Goal: Task Accomplishment & Management: Manage account settings

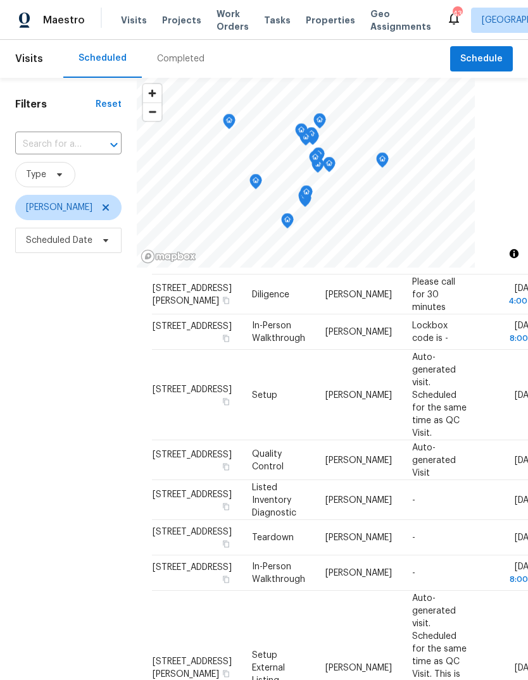
scroll to position [80, 0]
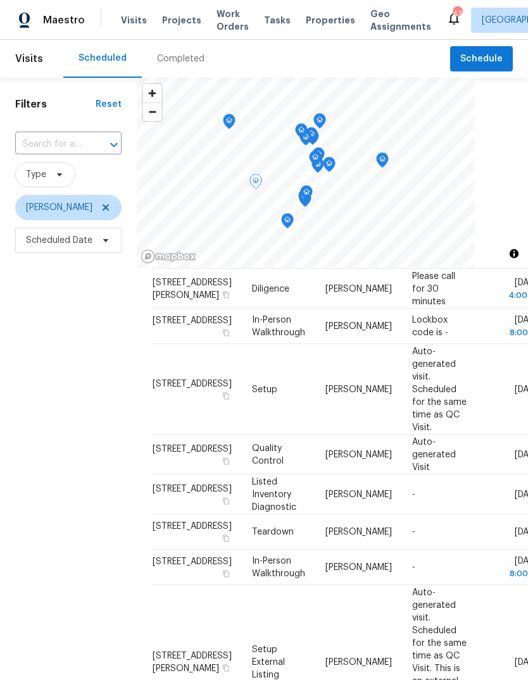
click at [0, 0] on icon at bounding box center [0, 0] width 0 height 0
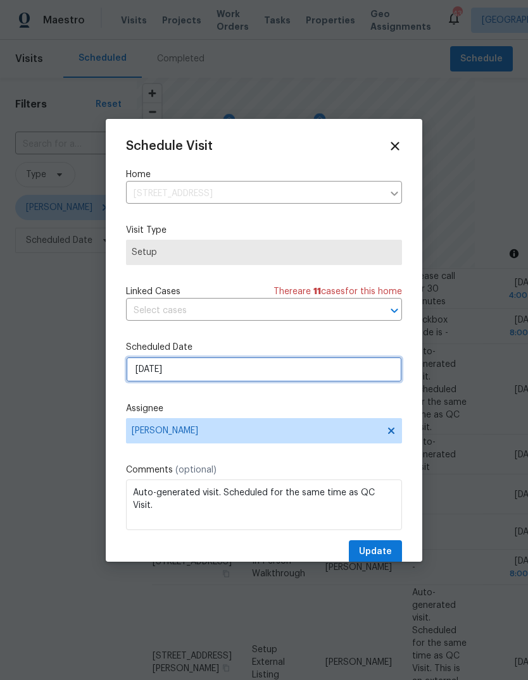
click at [228, 368] on input "[DATE]" at bounding box center [264, 369] width 276 height 25
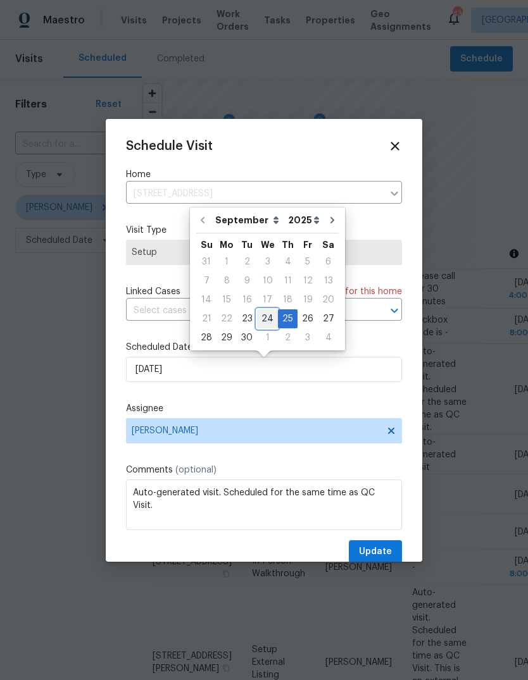
click at [265, 319] on div "24" at bounding box center [267, 319] width 21 height 18
type input "[DATE]"
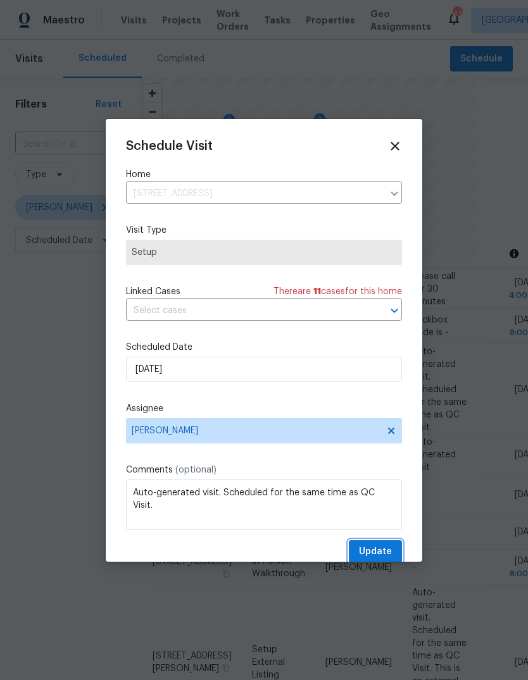
click at [379, 551] on span "Update" at bounding box center [375, 552] width 33 height 16
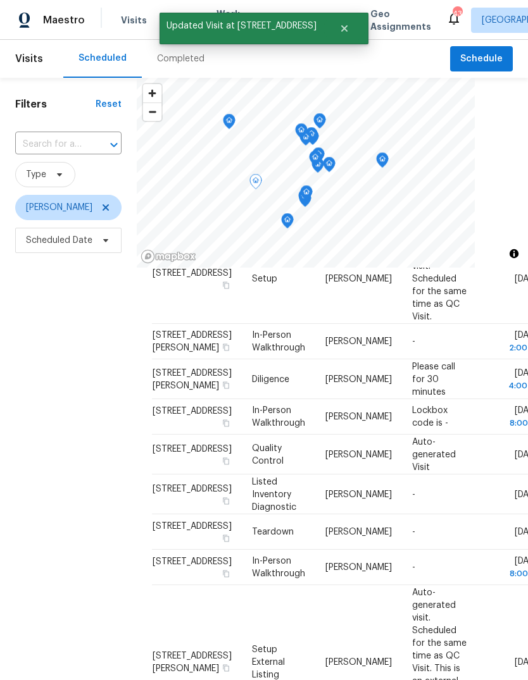
click at [0, 0] on span at bounding box center [0, 0] width 0 height 0
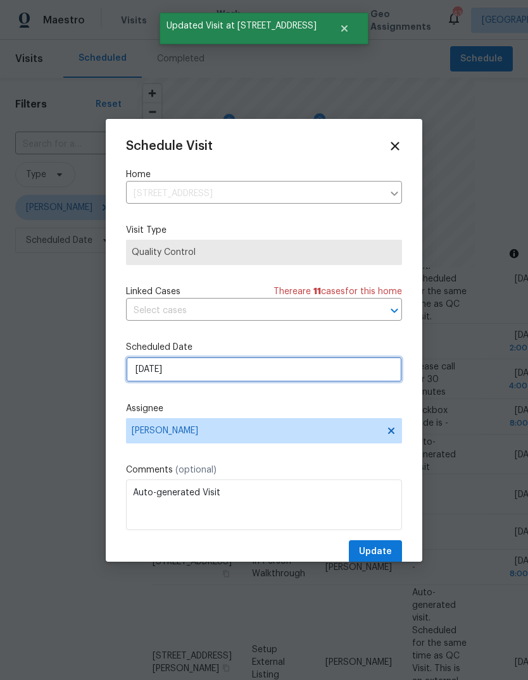
click at [212, 370] on input "[DATE]" at bounding box center [264, 369] width 276 height 25
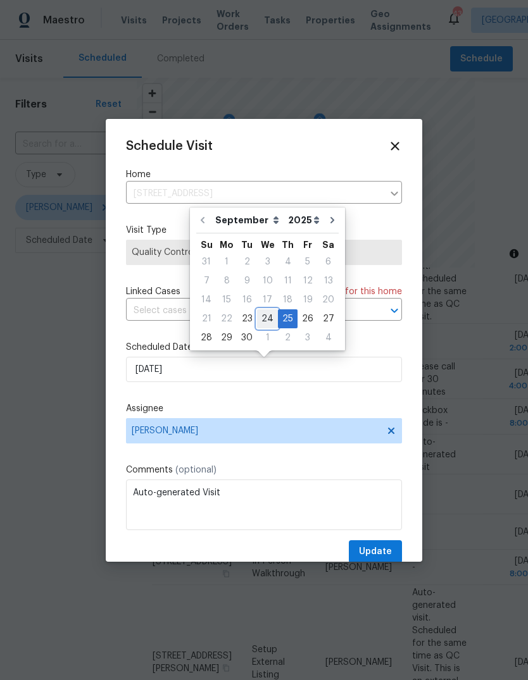
click at [266, 319] on div "24" at bounding box center [267, 319] width 21 height 18
type input "[DATE]"
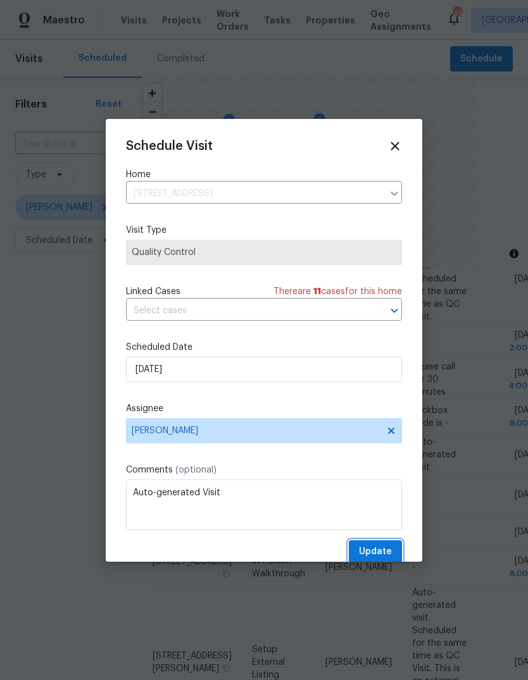
click at [384, 556] on span "Update" at bounding box center [375, 552] width 33 height 16
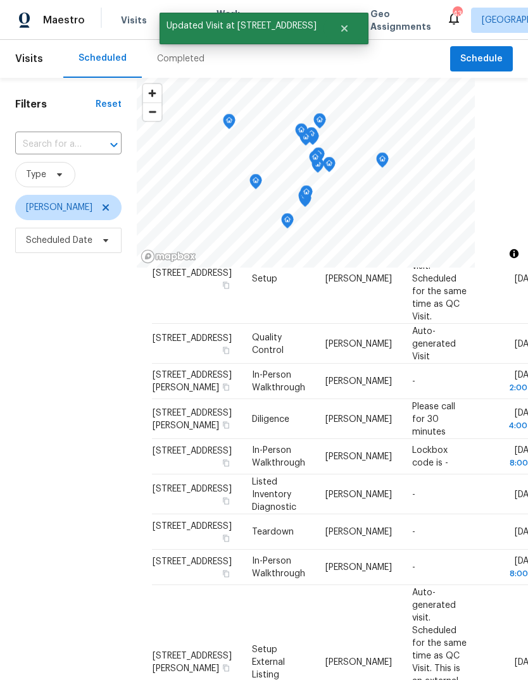
click at [0, 0] on icon at bounding box center [0, 0] width 0 height 0
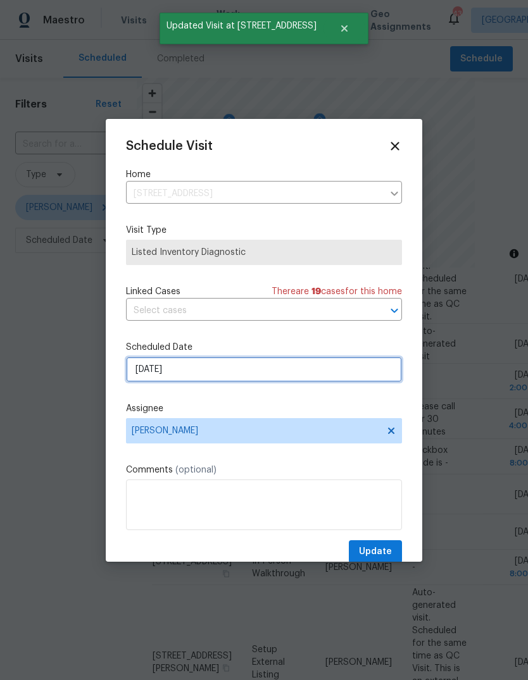
click at [220, 371] on input "[DATE]" at bounding box center [264, 369] width 276 height 25
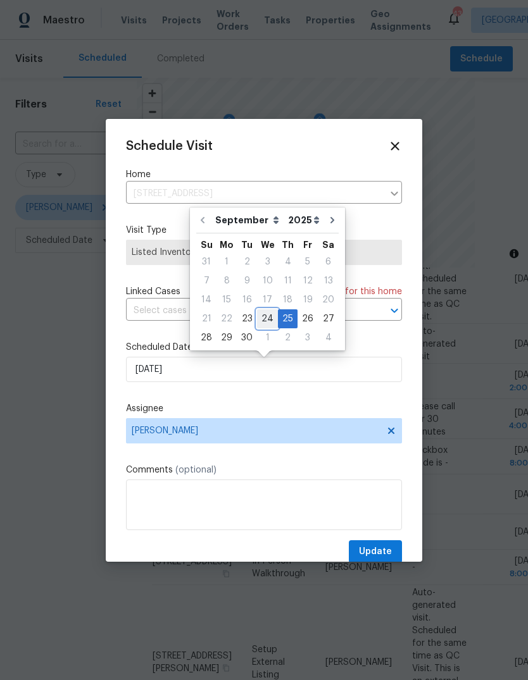
click at [266, 318] on div "24" at bounding box center [267, 319] width 21 height 18
type input "[DATE]"
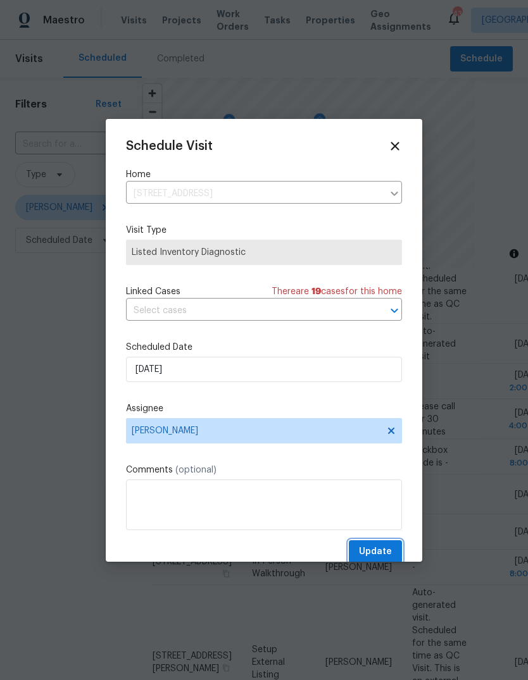
click at [378, 551] on span "Update" at bounding box center [375, 552] width 33 height 16
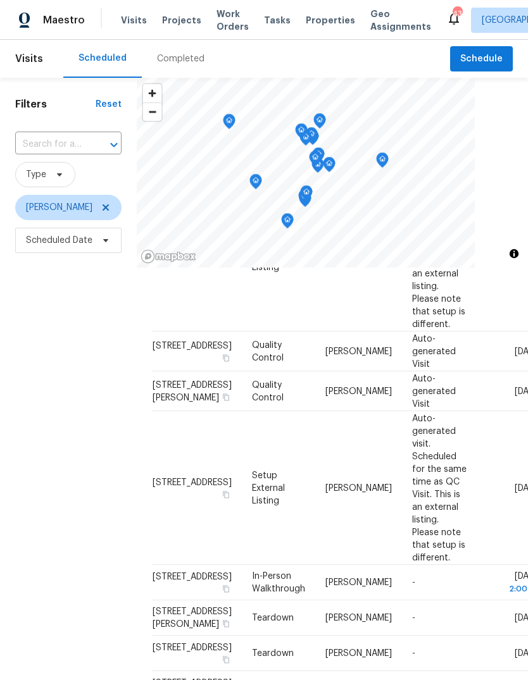
scroll to position [488, 0]
click at [0, 0] on icon at bounding box center [0, 0] width 0 height 0
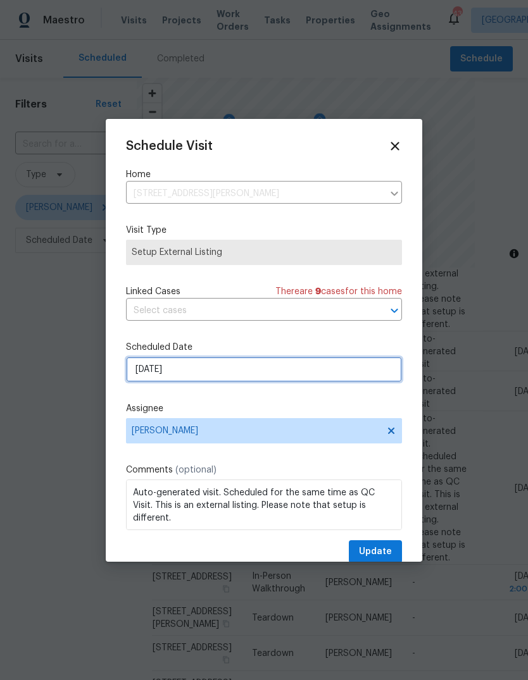
click at [206, 377] on input "[DATE]" at bounding box center [264, 369] width 276 height 25
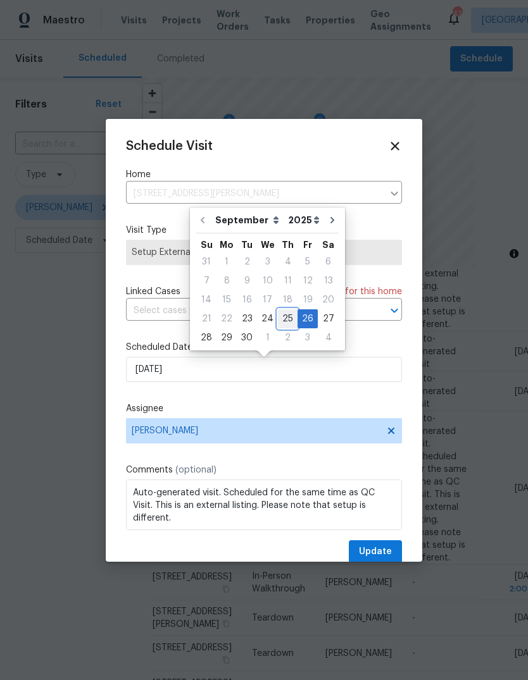
click at [285, 321] on div "25" at bounding box center [288, 319] width 20 height 18
type input "[DATE]"
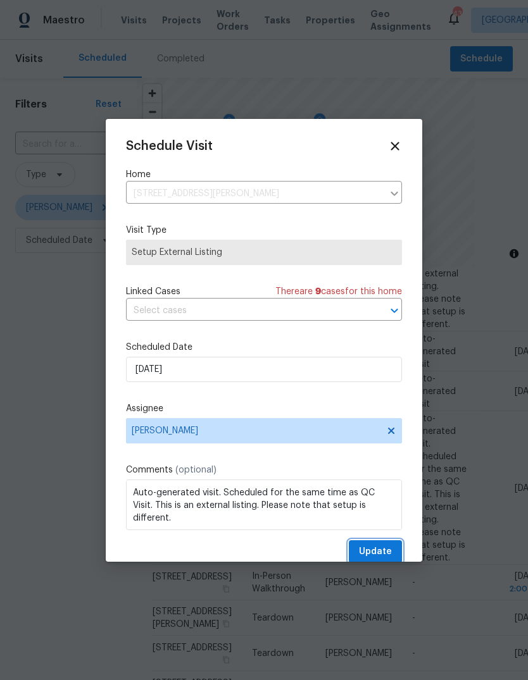
click at [387, 548] on span "Update" at bounding box center [375, 552] width 33 height 16
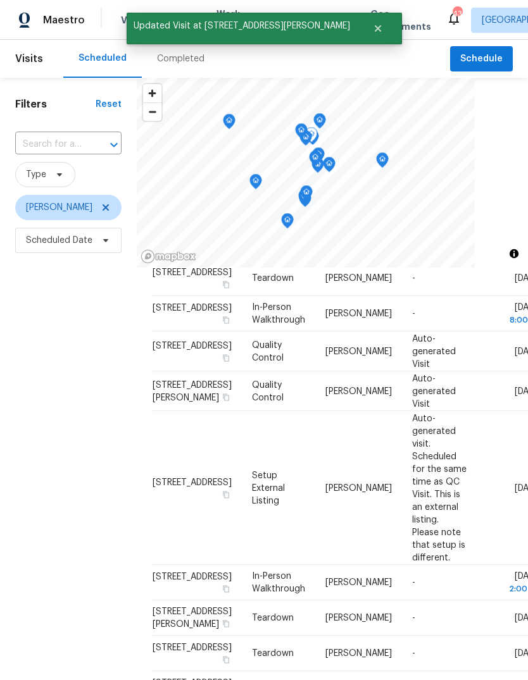
click at [0, 0] on icon at bounding box center [0, 0] width 0 height 0
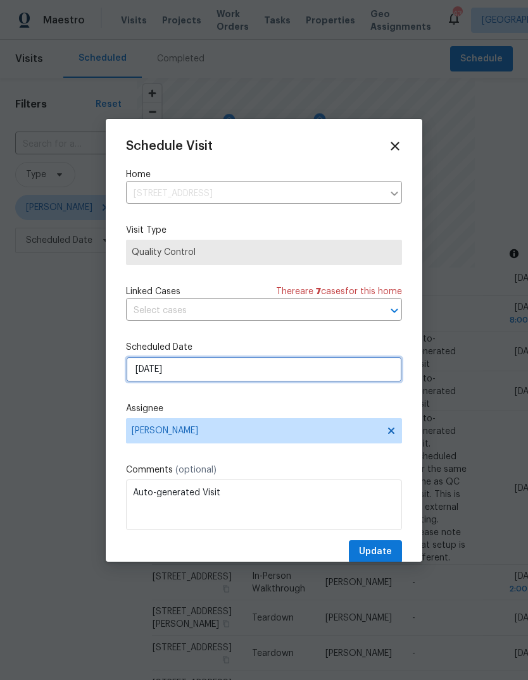
click at [205, 378] on input "[DATE]" at bounding box center [264, 369] width 276 height 25
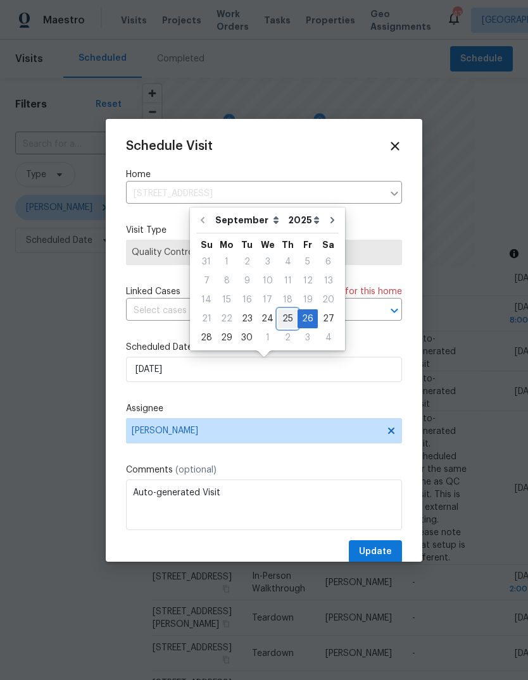
click at [281, 321] on div "25" at bounding box center [288, 319] width 20 height 18
type input "[DATE]"
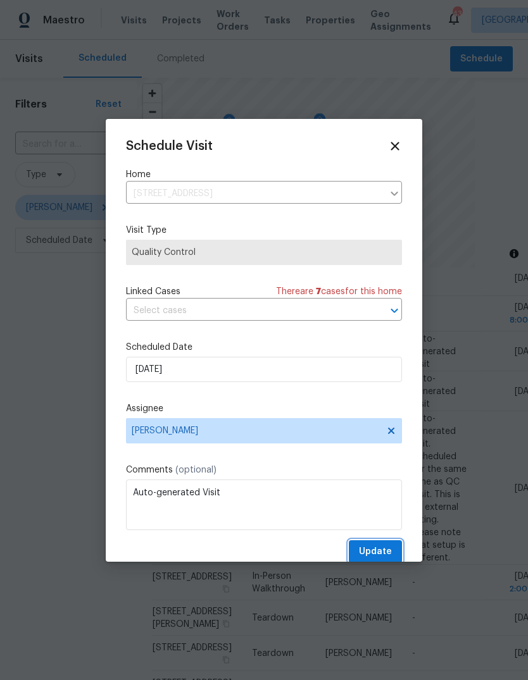
click at [380, 552] on span "Update" at bounding box center [375, 552] width 33 height 16
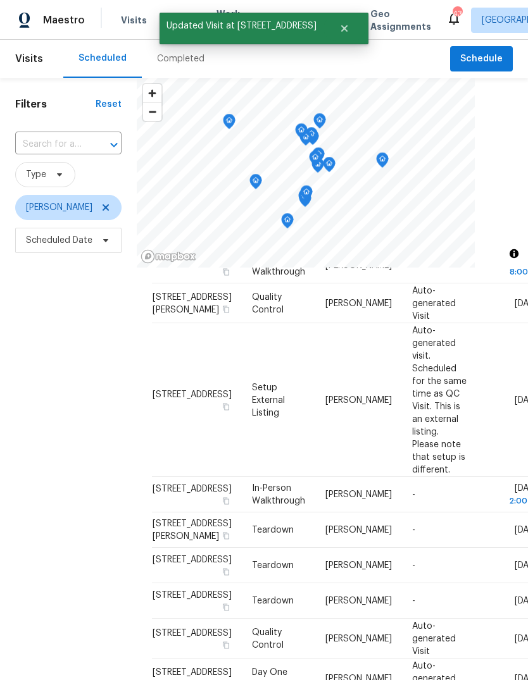
scroll to position [577, 0]
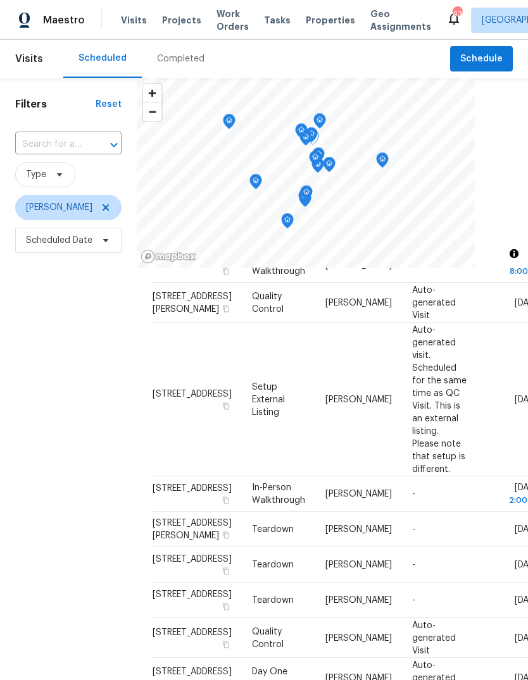
click at [0, 0] on span at bounding box center [0, 0] width 0 height 0
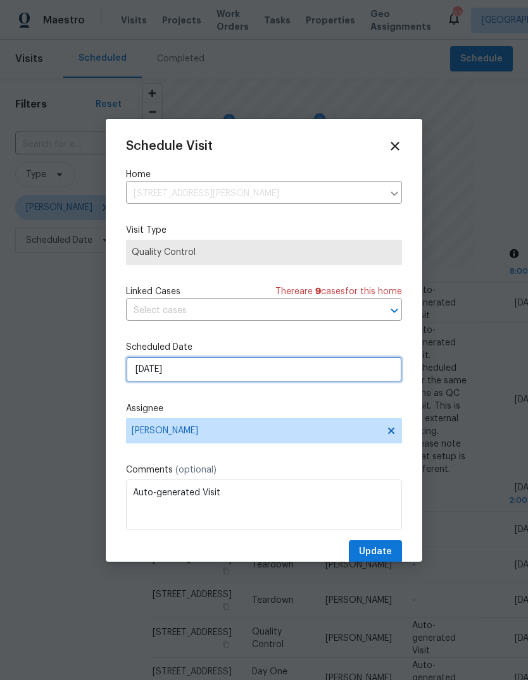
click at [215, 369] on input "[DATE]" at bounding box center [264, 369] width 276 height 25
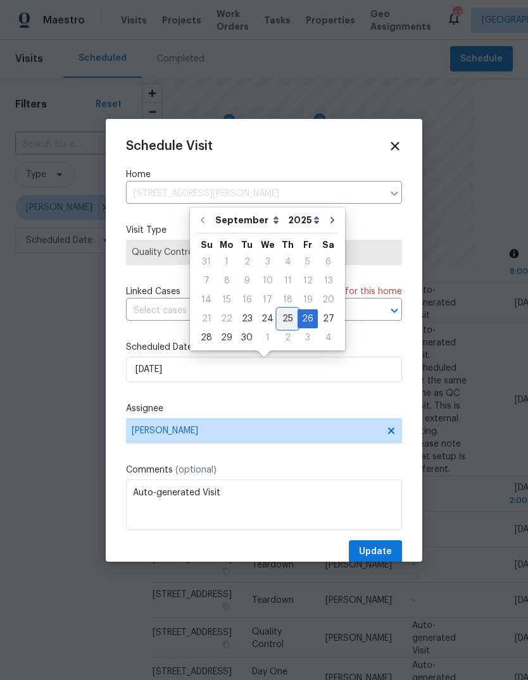
click at [284, 320] on div "25" at bounding box center [288, 319] width 20 height 18
type input "[DATE]"
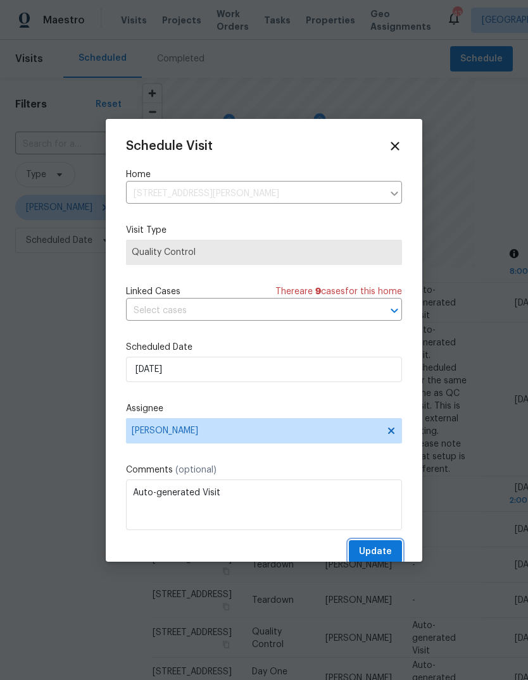
click at [380, 556] on span "Update" at bounding box center [375, 552] width 33 height 16
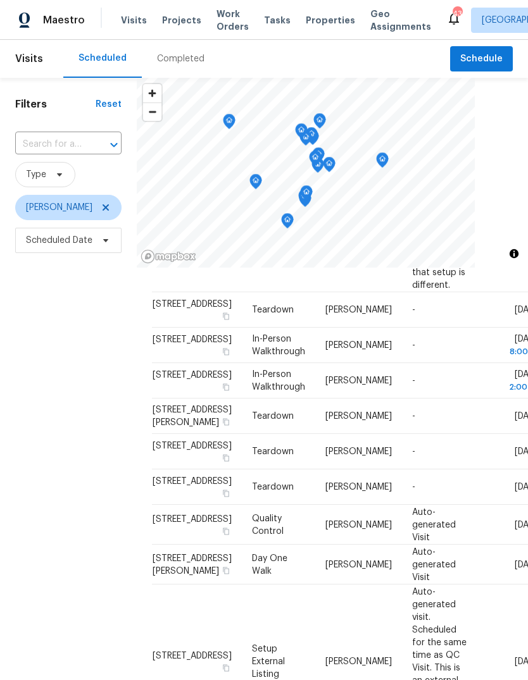
scroll to position [706, 0]
click at [0, 0] on span at bounding box center [0, 0] width 0 height 0
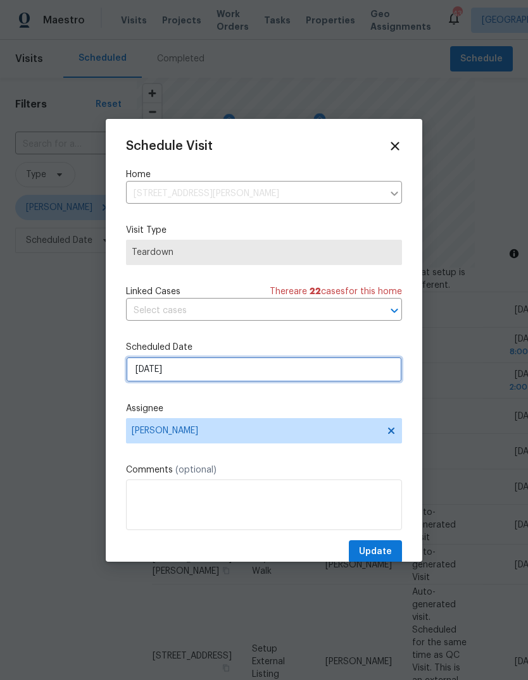
click at [234, 377] on input "[DATE]" at bounding box center [264, 369] width 276 height 25
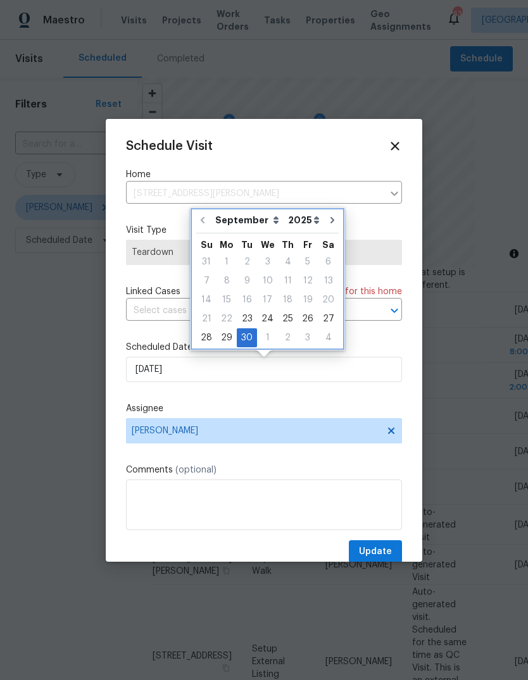
click at [332, 223] on button "Go to next month" at bounding box center [332, 220] width 19 height 25
type input "[DATE]"
select select "9"
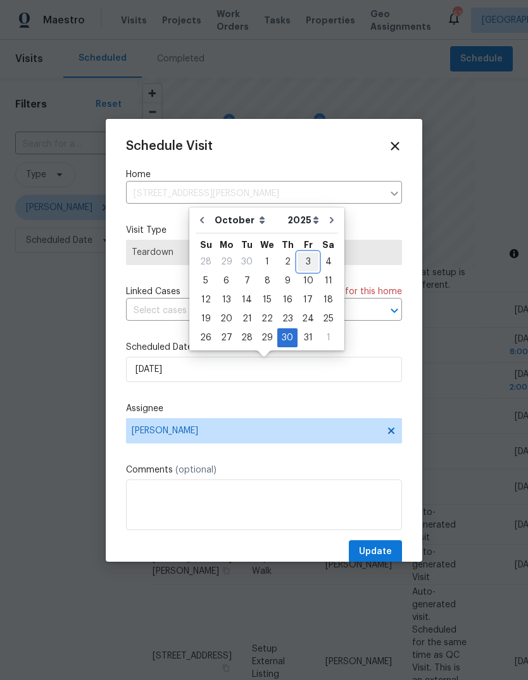
click at [303, 264] on div "3" at bounding box center [307, 262] width 21 height 18
type input "[DATE]"
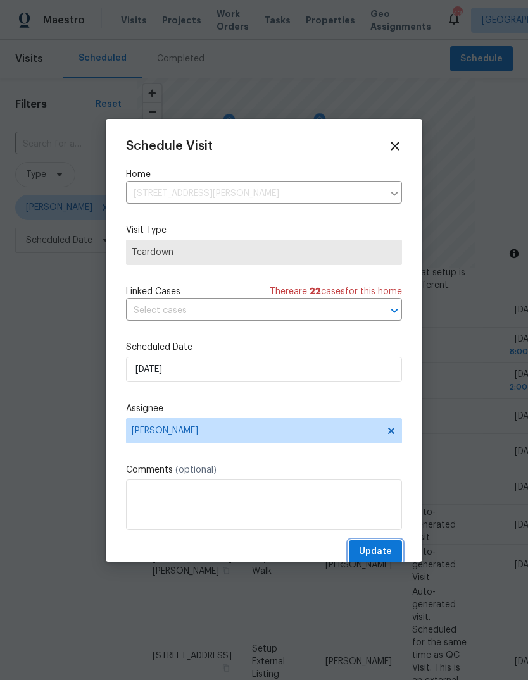
click at [375, 550] on span "Update" at bounding box center [375, 552] width 33 height 16
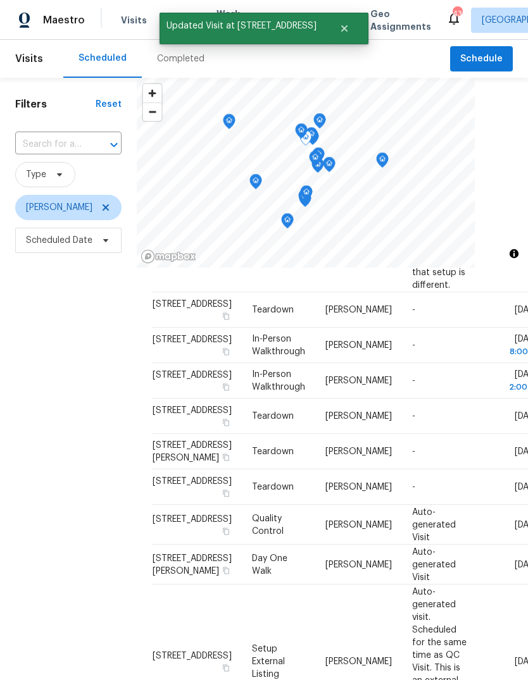
click at [0, 0] on span at bounding box center [0, 0] width 0 height 0
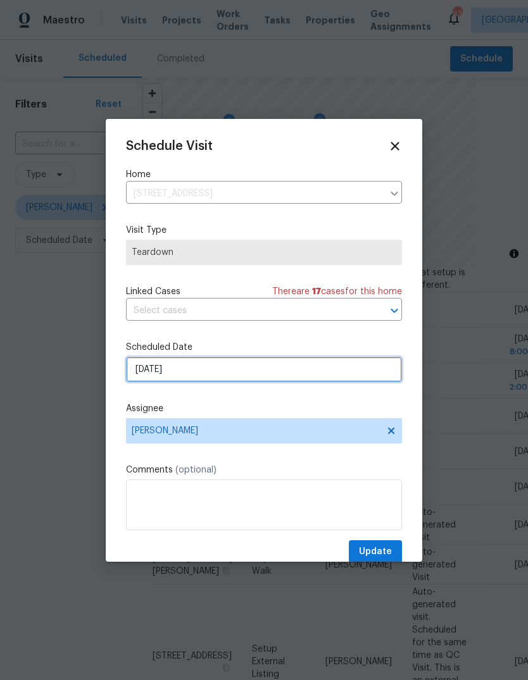
click at [208, 374] on input "[DATE]" at bounding box center [264, 369] width 276 height 25
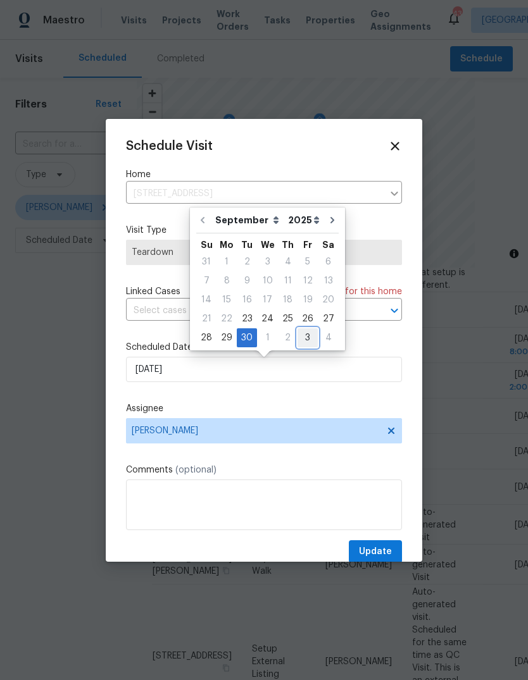
click at [301, 339] on div "3" at bounding box center [307, 338] width 20 height 18
type input "[DATE]"
select select "9"
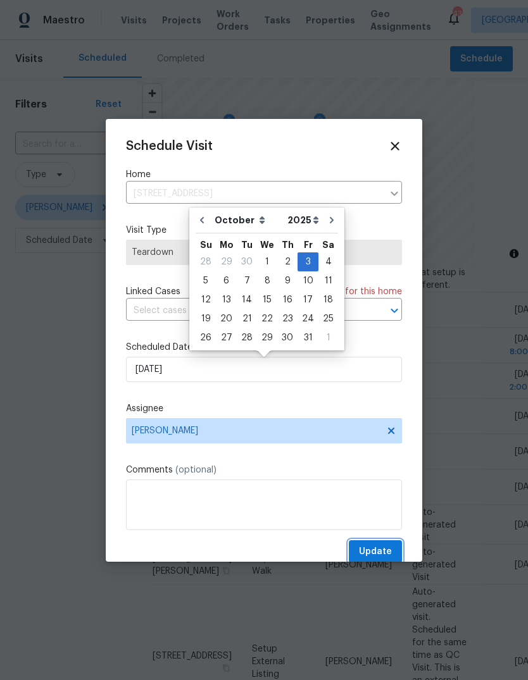
click at [388, 553] on span "Update" at bounding box center [375, 552] width 33 height 16
